Goal: Task Accomplishment & Management: Complete application form

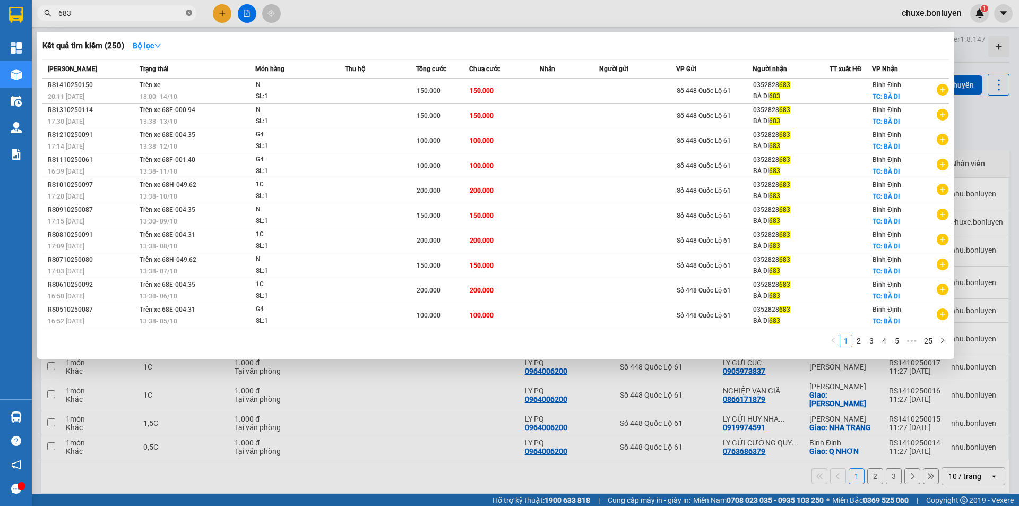
click at [188, 13] on icon "close-circle" at bounding box center [189, 13] width 6 height 6
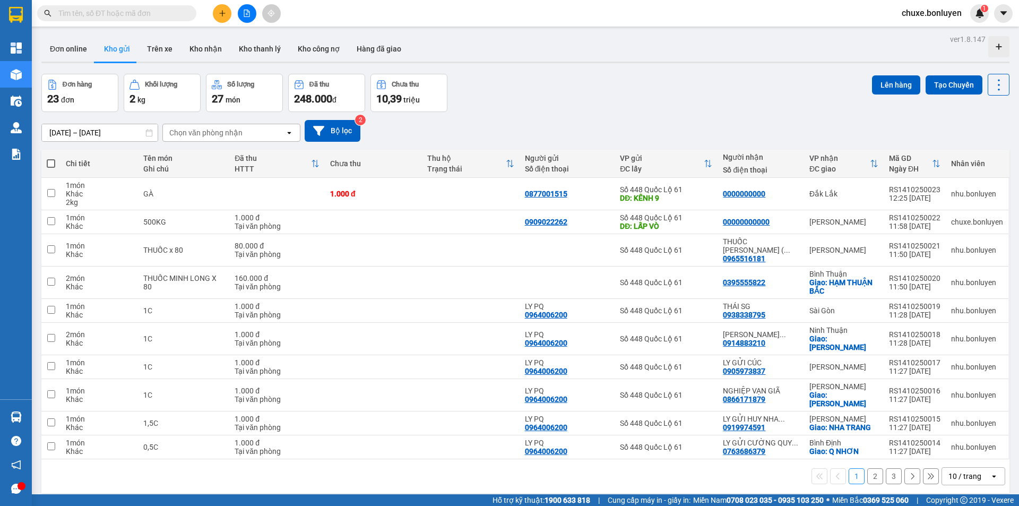
click at [218, 10] on button at bounding box center [222, 13] width 19 height 19
click at [266, 39] on div "Tạo đơn hàng" at bounding box center [264, 40] width 46 height 12
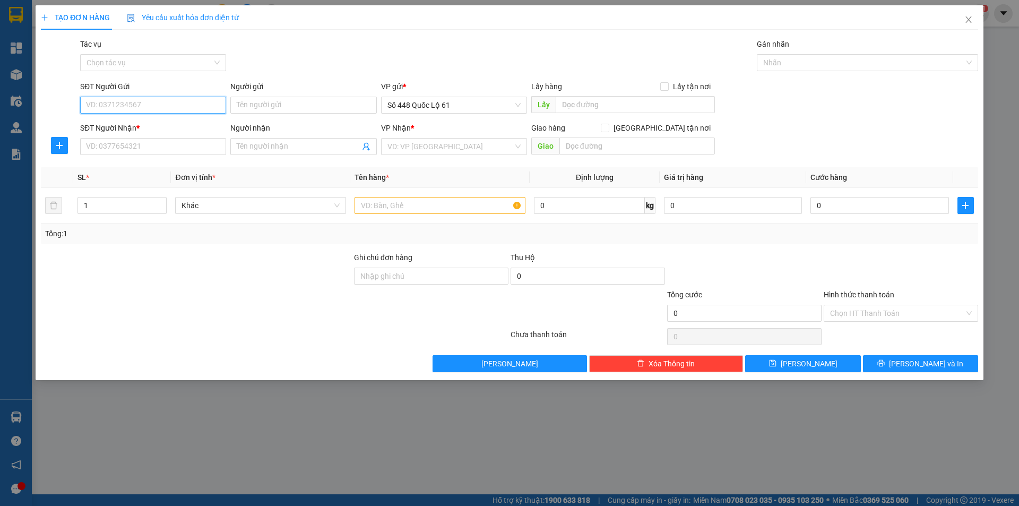
click at [174, 105] on input "SĐT Người Gửi" at bounding box center [153, 105] width 146 height 17
type input "0975774133"
click at [624, 109] on input "text" at bounding box center [635, 104] width 159 height 17
type input "kênh e"
click at [161, 151] on input "SĐT Người Nhận *" at bounding box center [153, 146] width 146 height 17
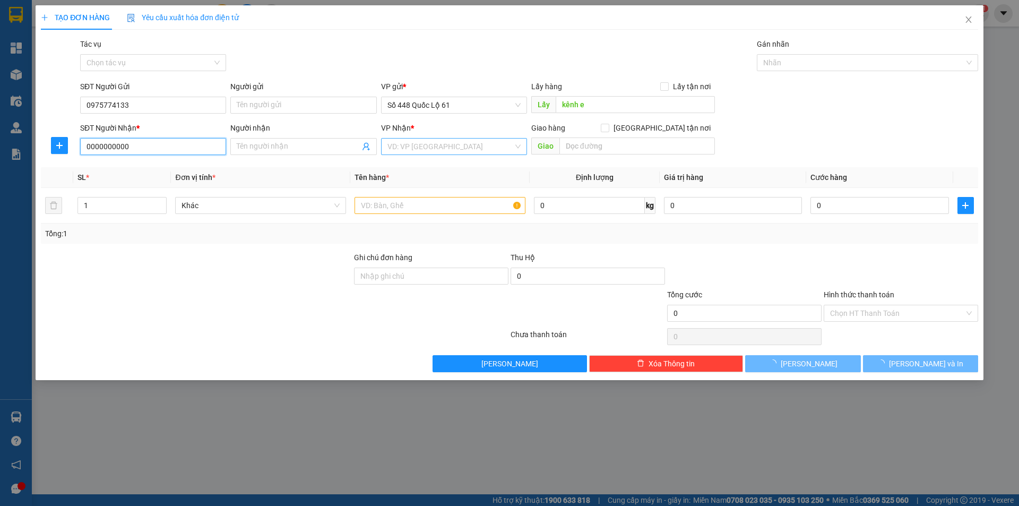
type input "0000000000"
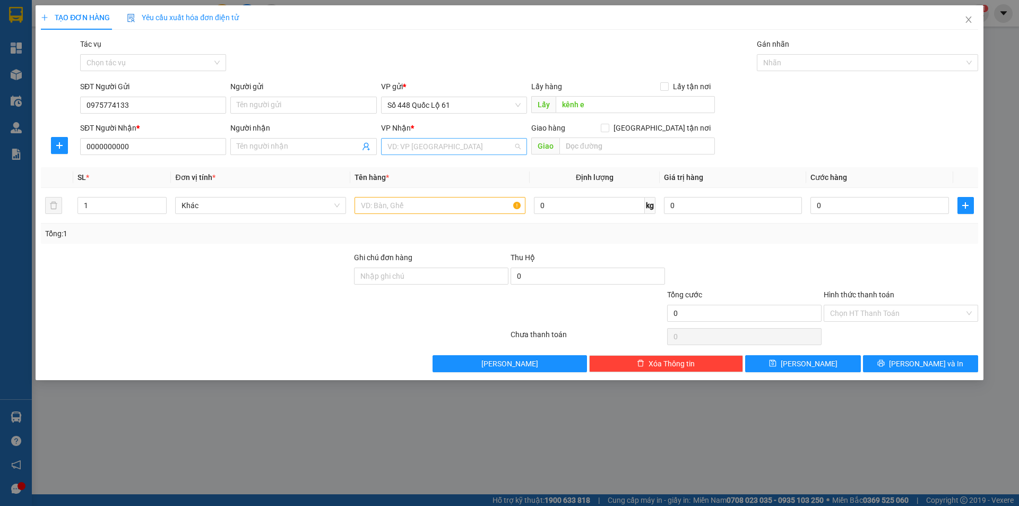
click at [460, 142] on input "search" at bounding box center [450, 147] width 126 height 16
type input "da"
click at [413, 169] on div "Đắk Lắk" at bounding box center [453, 168] width 133 height 12
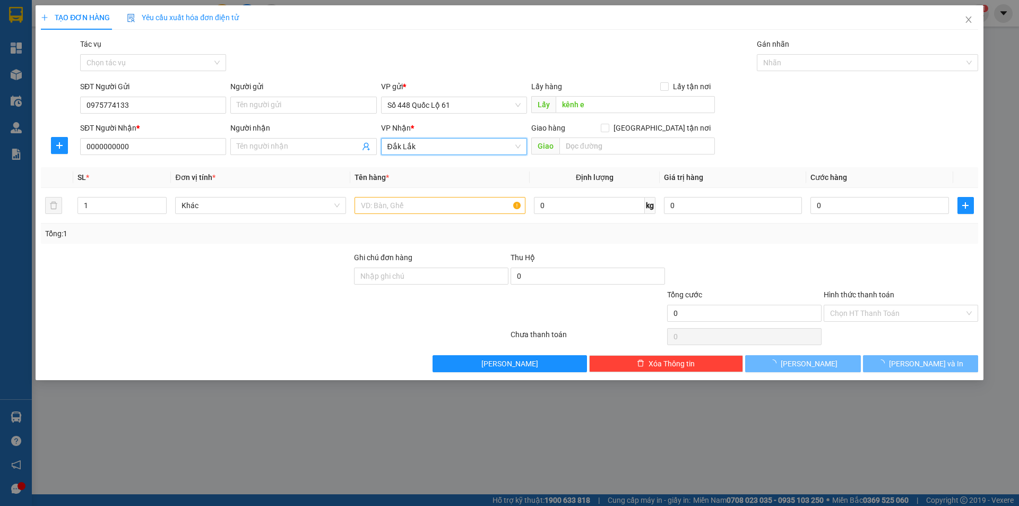
click at [815, 159] on div "SĐT Người Nhận * 0000000000 Người nhận Tên người nhận VP Nhận * [GEOGRAPHIC_DAT…" at bounding box center [529, 140] width 902 height 37
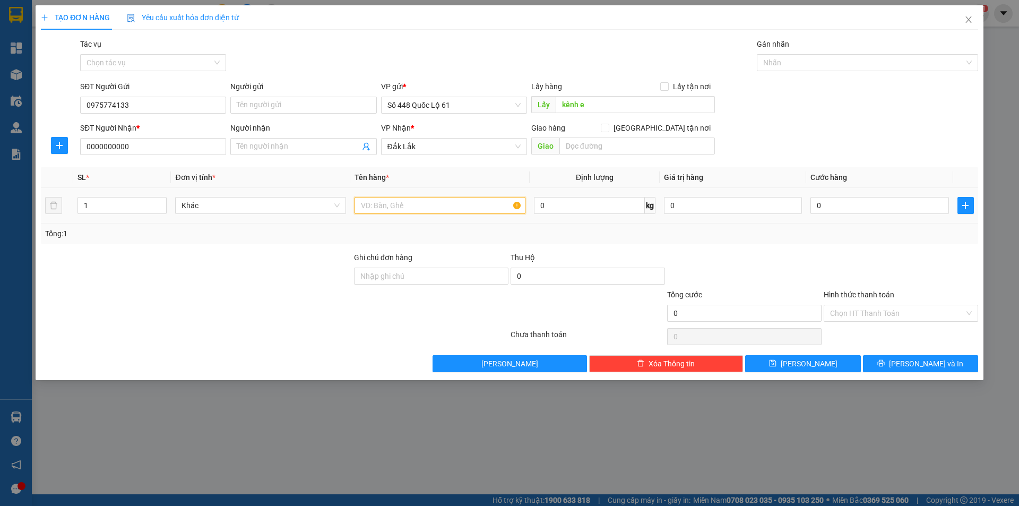
click at [390, 201] on input "text" at bounding box center [439, 205] width 171 height 17
type input "con gà"
click at [870, 210] on input "0" at bounding box center [879, 205] width 138 height 17
type input "1"
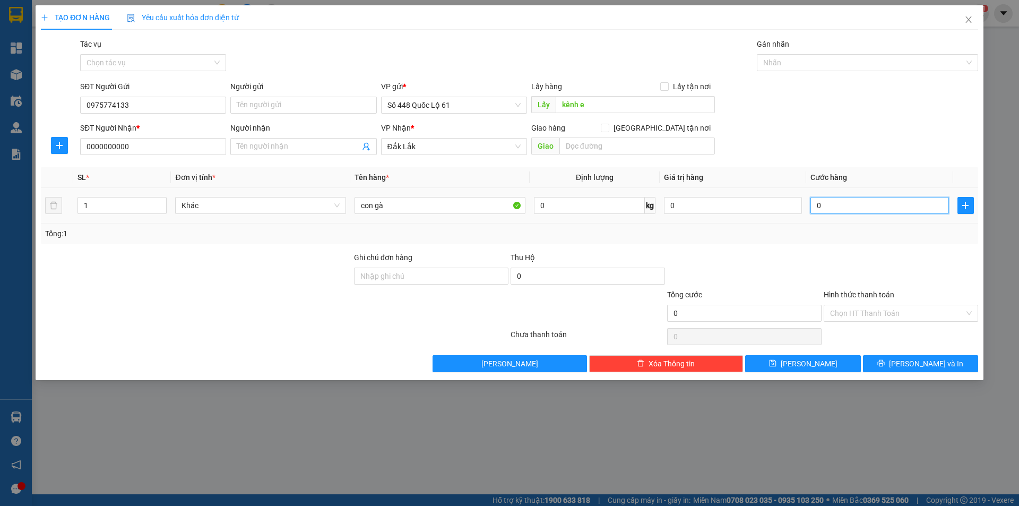
type input "1"
type input "1.000"
click at [848, 234] on div "Tổng: 1" at bounding box center [509, 234] width 929 height 12
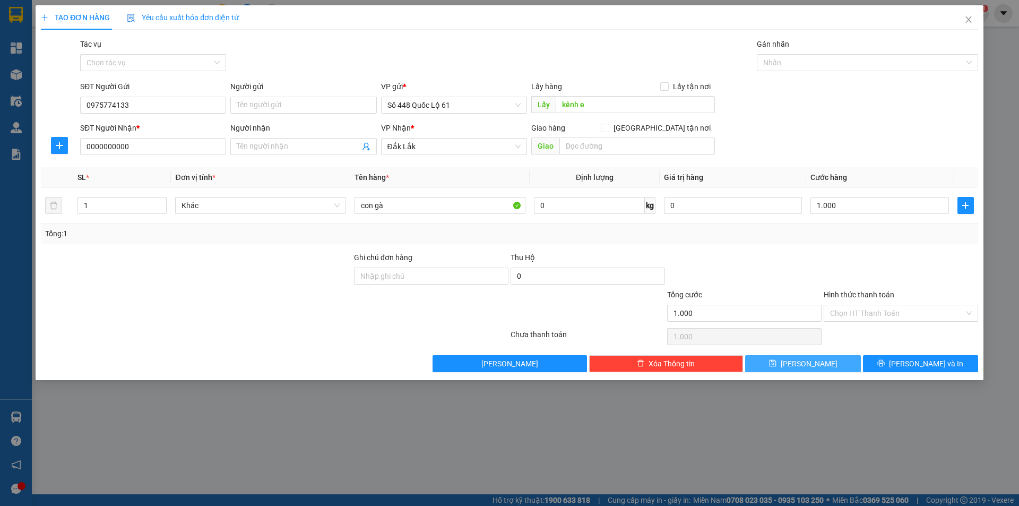
click at [790, 357] on button "[PERSON_NAME]" at bounding box center [802, 363] width 115 height 17
type input "0"
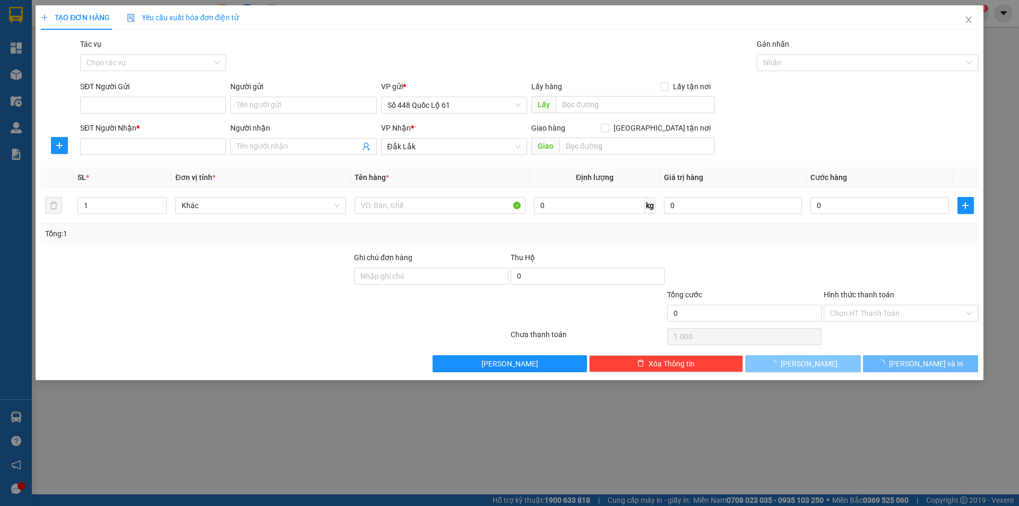
type input "0"
